Goal: Task Accomplishment & Management: Use online tool/utility

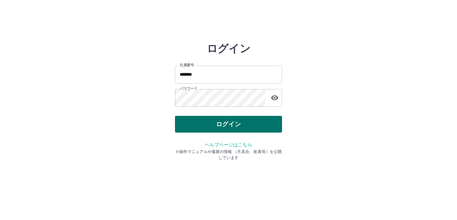
drag, startPoint x: 0, startPoint y: 0, endPoint x: 195, endPoint y: 119, distance: 228.1
click at [195, 119] on button "ログイン" at bounding box center [228, 124] width 107 height 17
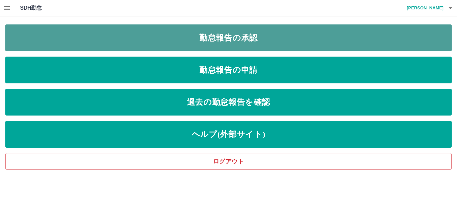
click at [194, 40] on link "勤怠報告の承認" at bounding box center [228, 37] width 446 height 27
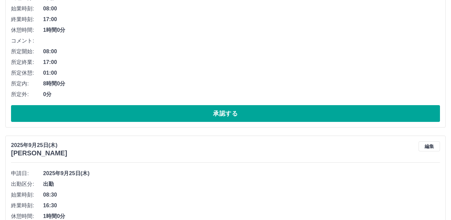
scroll to position [134, 0]
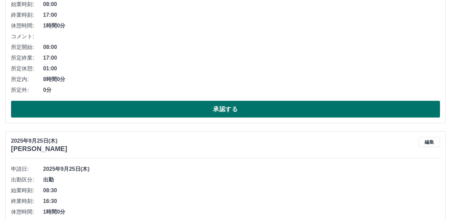
click at [173, 113] on button "承認する" at bounding box center [225, 109] width 429 height 17
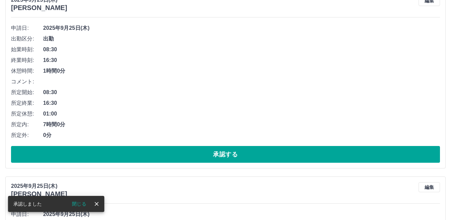
scroll to position [100, 0]
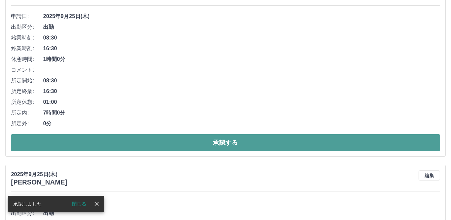
click at [172, 142] on button "承認する" at bounding box center [225, 142] width 429 height 17
click at [170, 146] on button "承認する" at bounding box center [225, 142] width 429 height 17
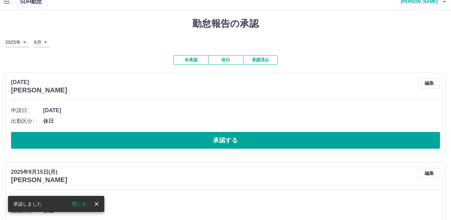
scroll to position [0, 0]
